Goal: Task Accomplishment & Management: Manage account settings

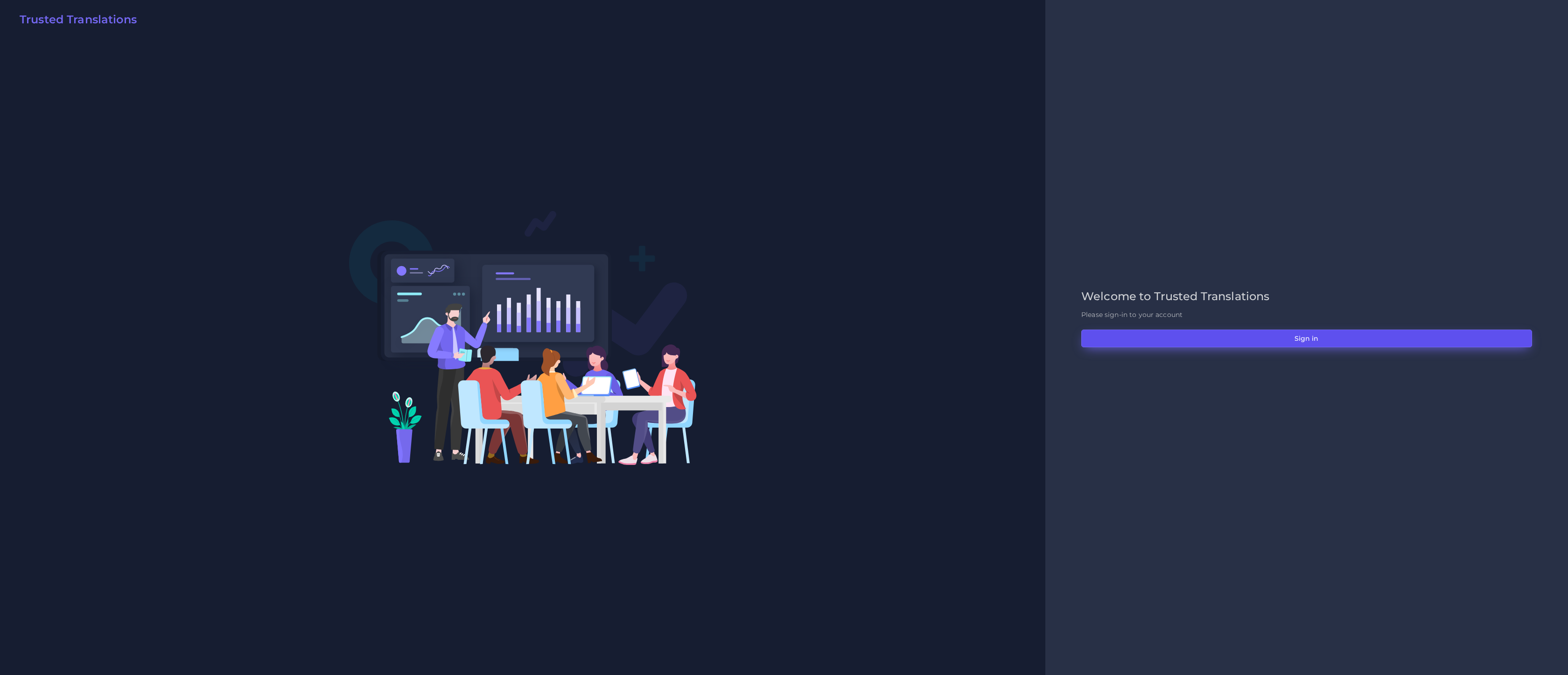
click at [1045, 344] on button "Sign in" at bounding box center [1306, 338] width 451 height 18
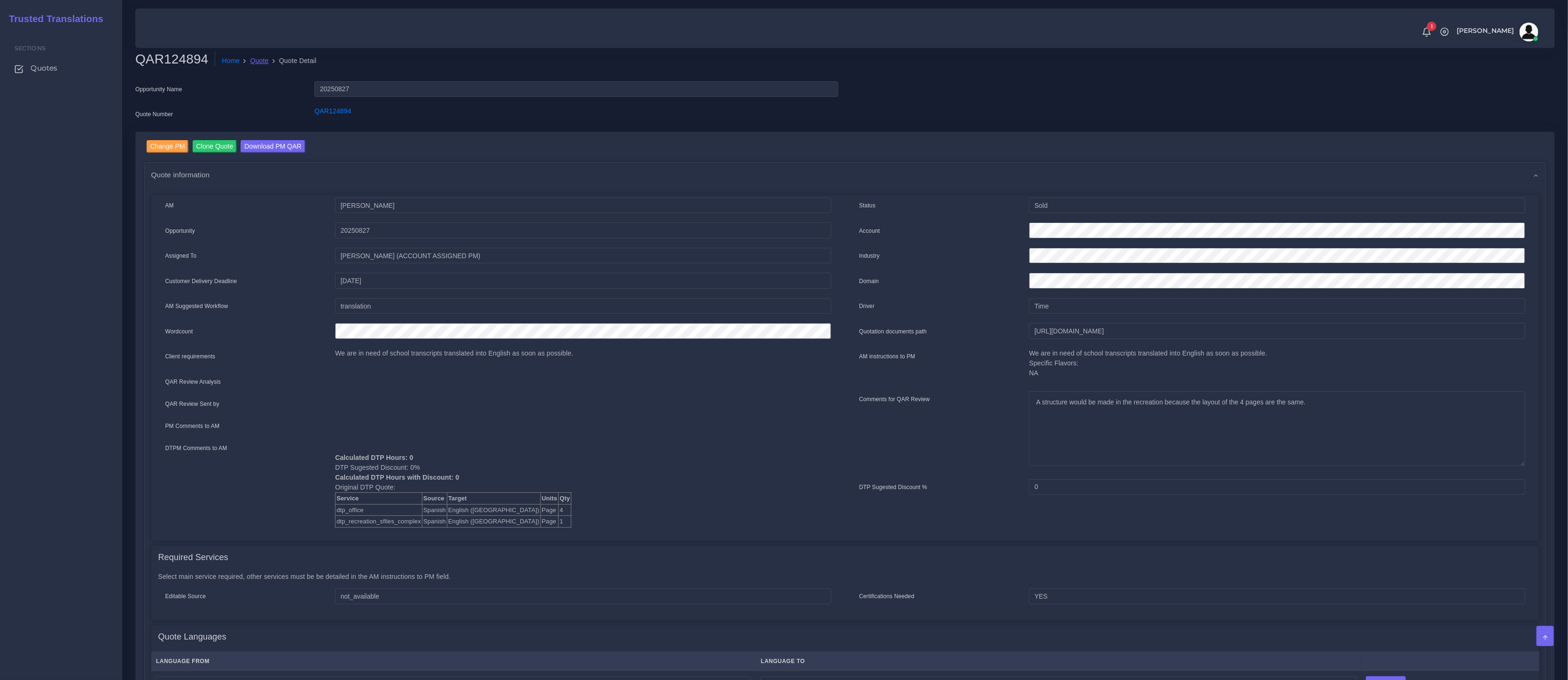
click at [265, 61] on link "Quote" at bounding box center [260, 61] width 18 height 10
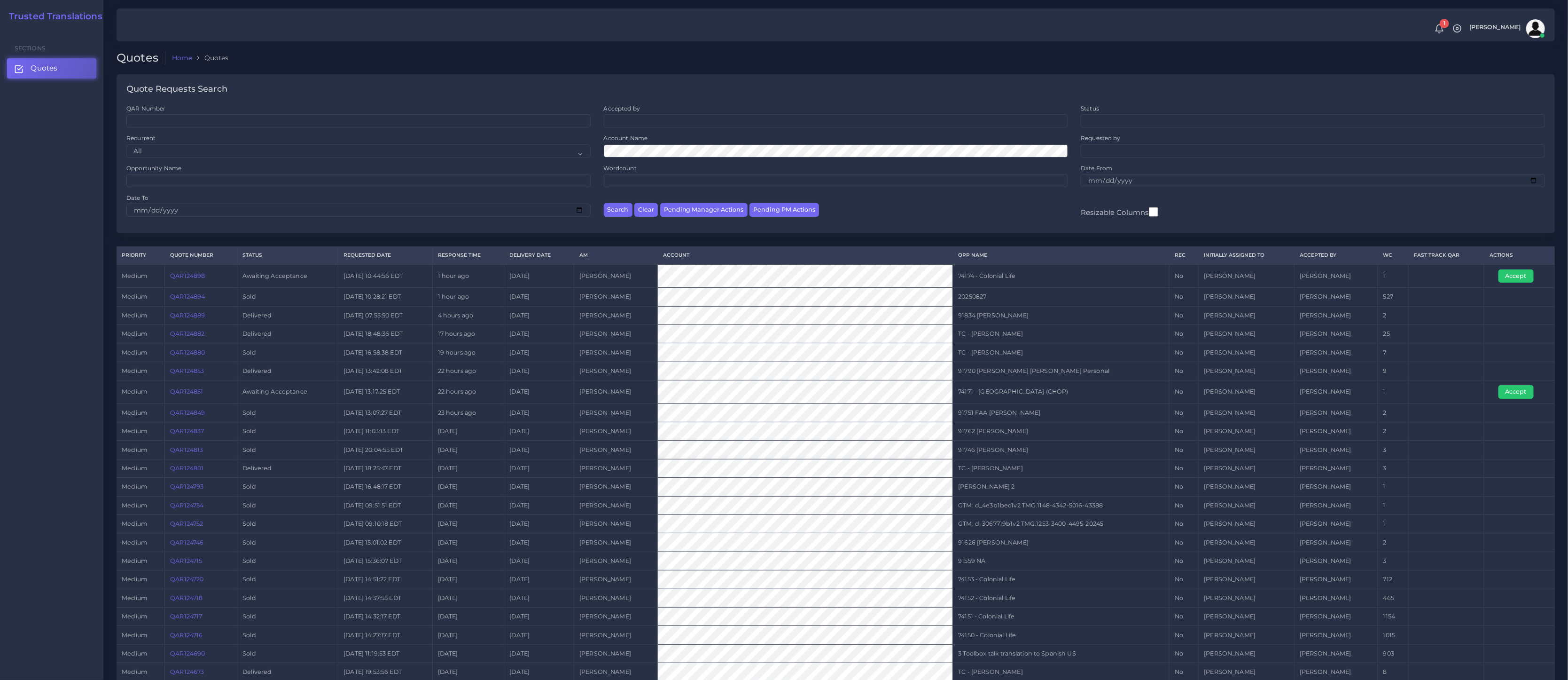
click at [198, 392] on link "QAR124851" at bounding box center [187, 391] width 33 height 7
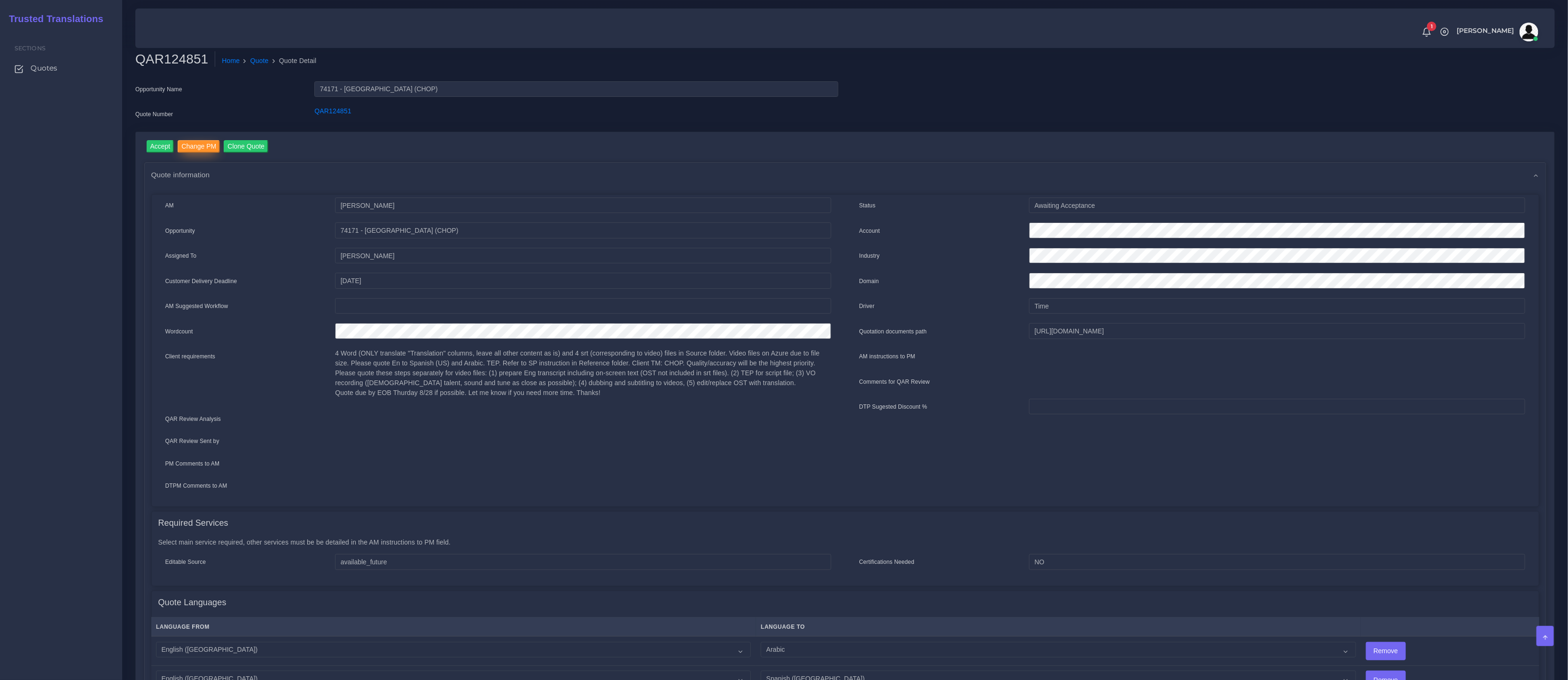
click at [200, 146] on input "Change PM" at bounding box center [199, 146] width 42 height 13
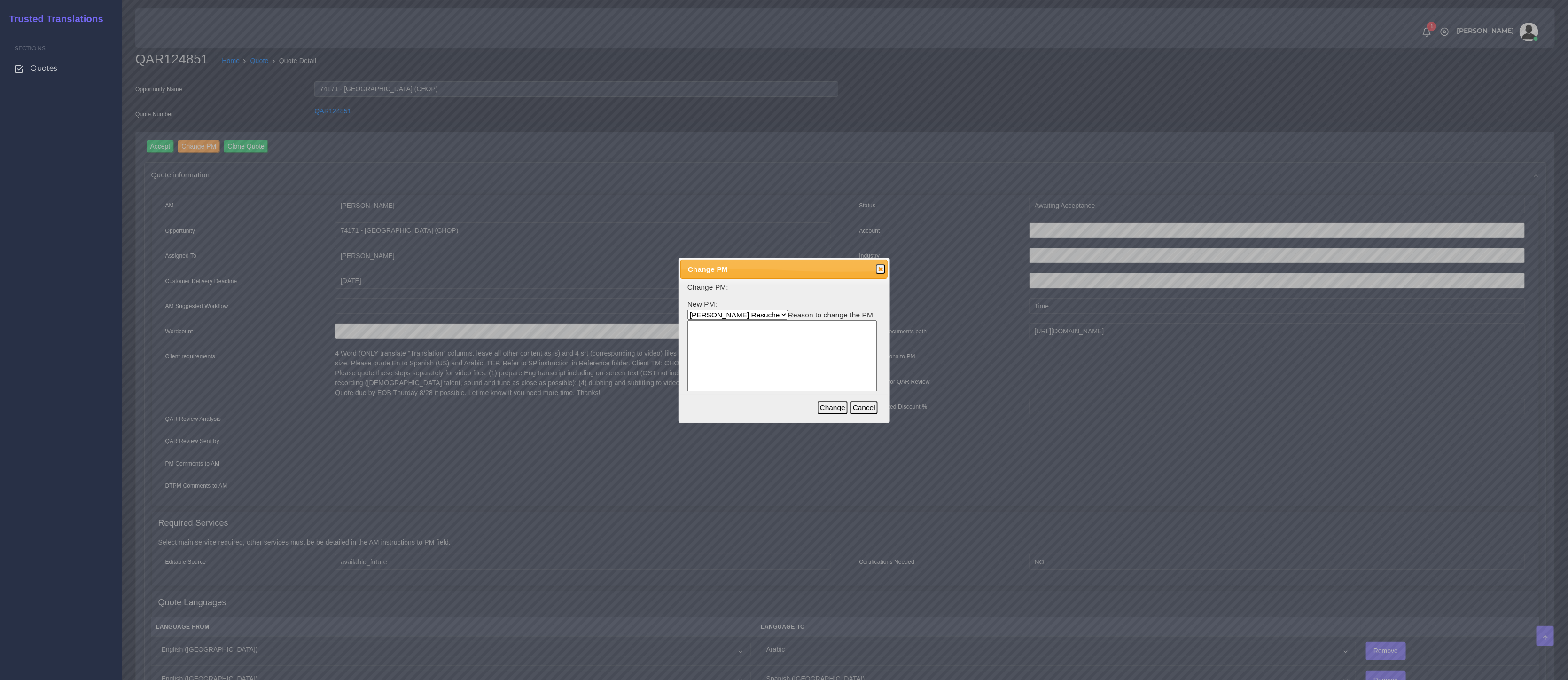
click at [726, 320] on textarea at bounding box center [782, 365] width 189 height 90
click at [728, 315] on select "Aldana Resuche Ana Whitby PM Beatriz Lacerda Dana Rossi Diego Leotta Gabriela S…" at bounding box center [738, 315] width 101 height 10
select select "3e925e02-f17d-4791-9412-c46ab5cb8daa"
click at [688, 310] on select "Aldana Resuche Ana Whitby PM Beatriz Lacerda Dana Rossi Diego Leotta Gabriela S…" at bounding box center [738, 315] width 101 height 10
click at [755, 346] on textarea at bounding box center [782, 365] width 189 height 90
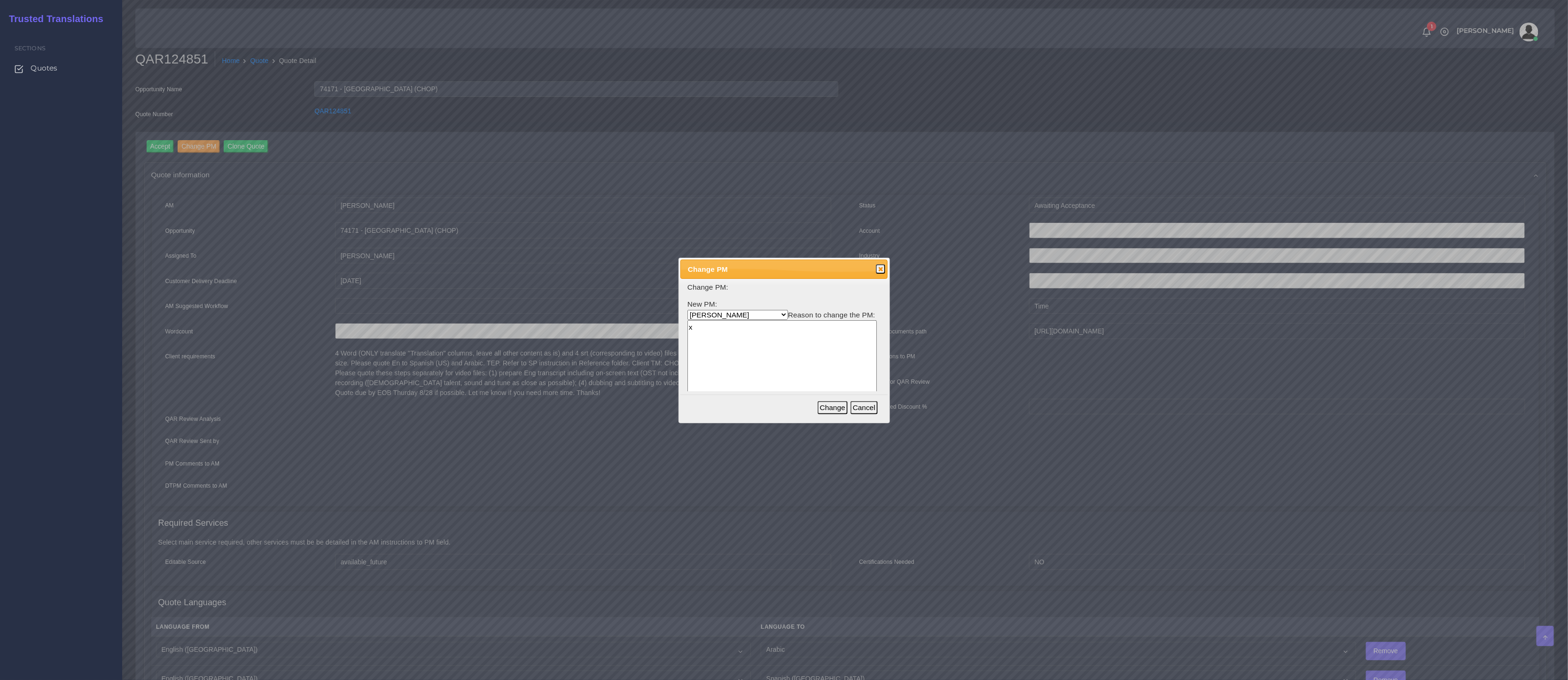
type textarea "x"
click at [840, 401] on button "Change" at bounding box center [832, 407] width 30 height 13
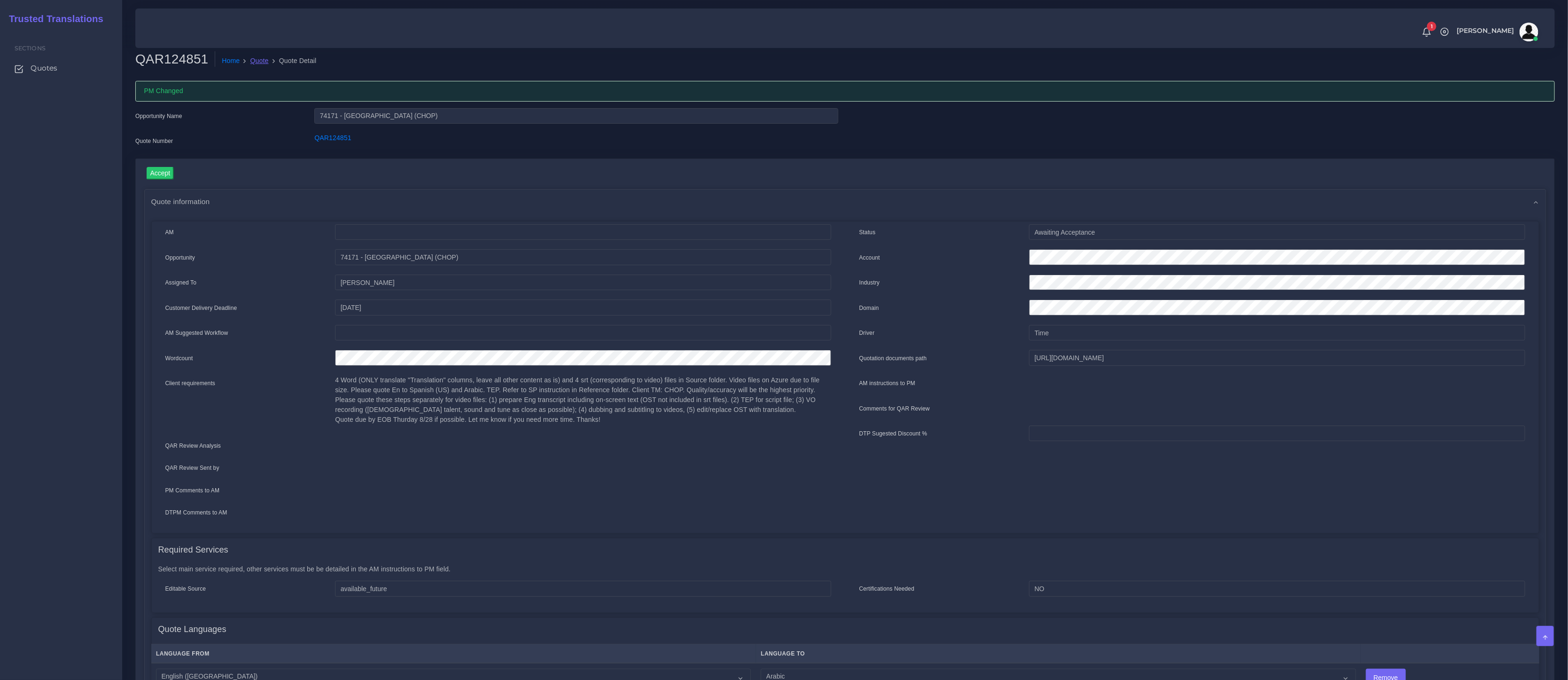
click at [263, 65] on link "Quote" at bounding box center [260, 61] width 18 height 10
